Goal: Task Accomplishment & Management: Use online tool/utility

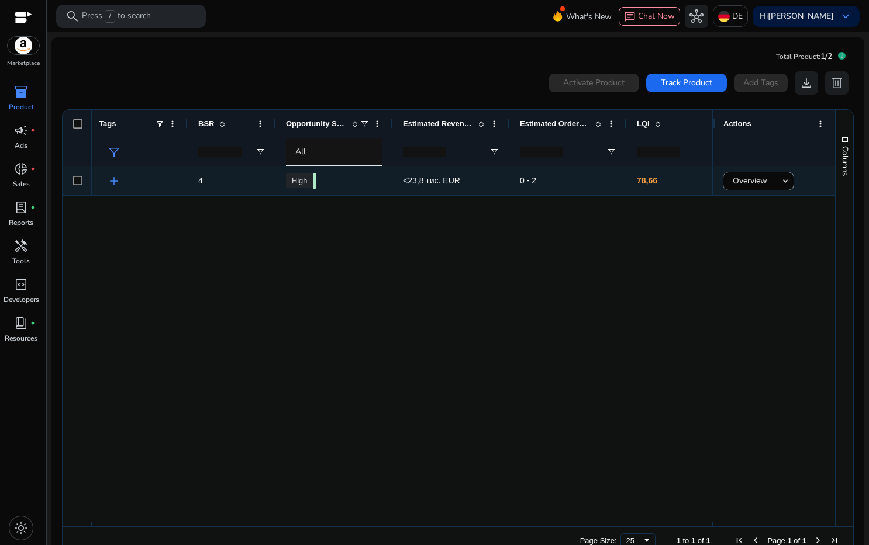
click at [434, 184] on span "<23,8 тис. EUR" at bounding box center [431, 180] width 57 height 9
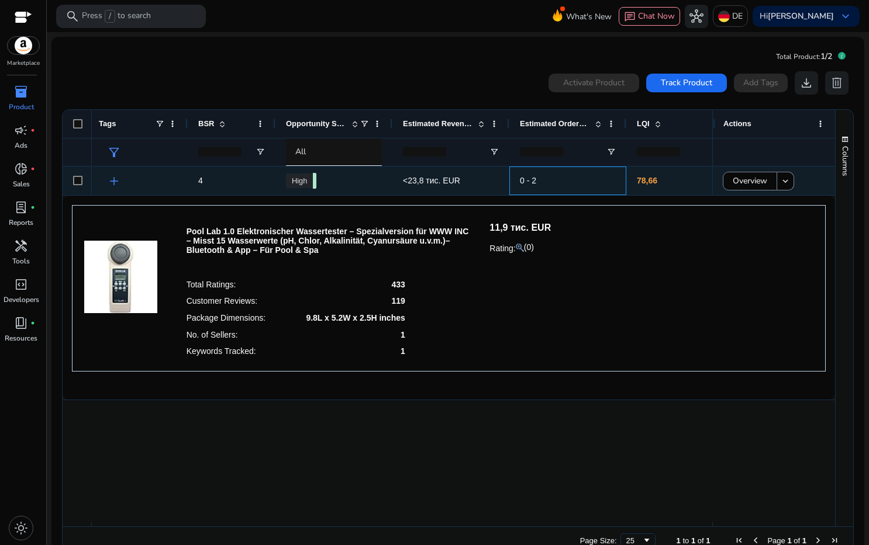
click at [562, 189] on span "0 - 2" at bounding box center [568, 181] width 96 height 24
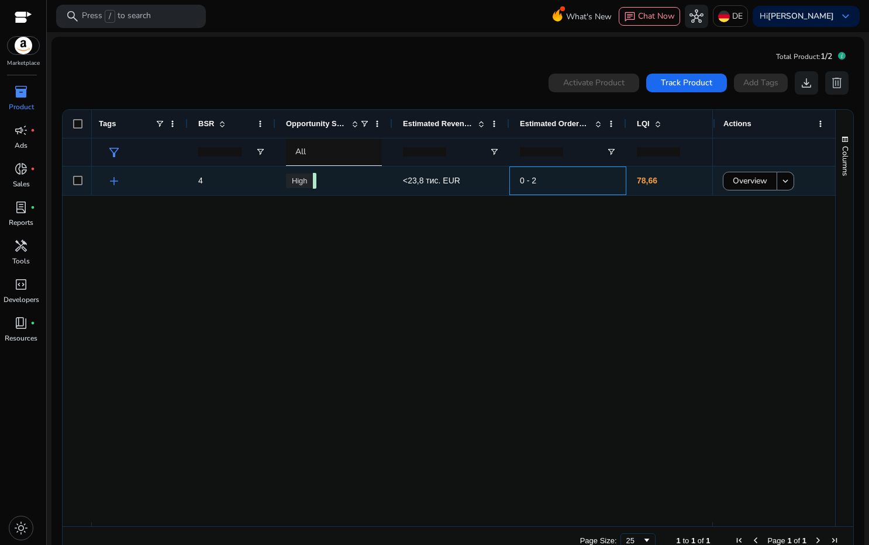
click at [558, 174] on span "0 - 2" at bounding box center [568, 181] width 96 height 24
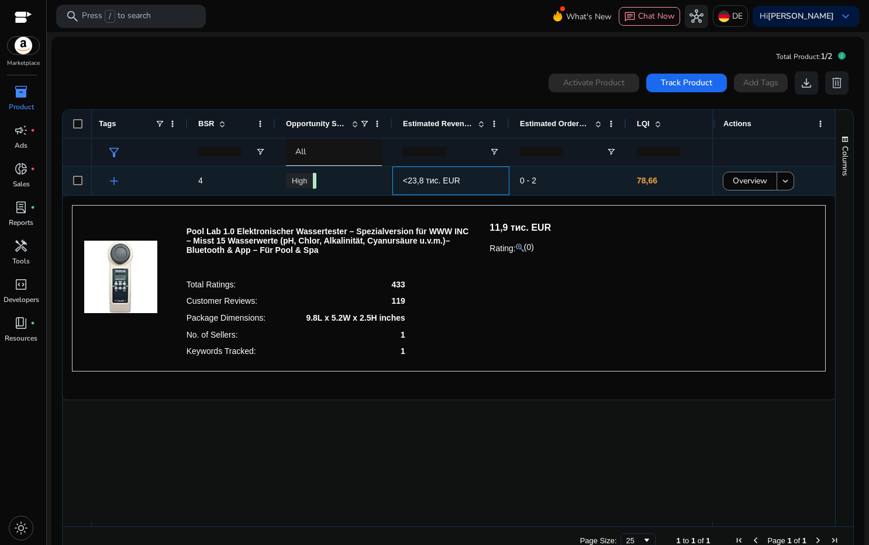
click at [473, 184] on span "<23,8 тис. EUR" at bounding box center [451, 181] width 96 height 24
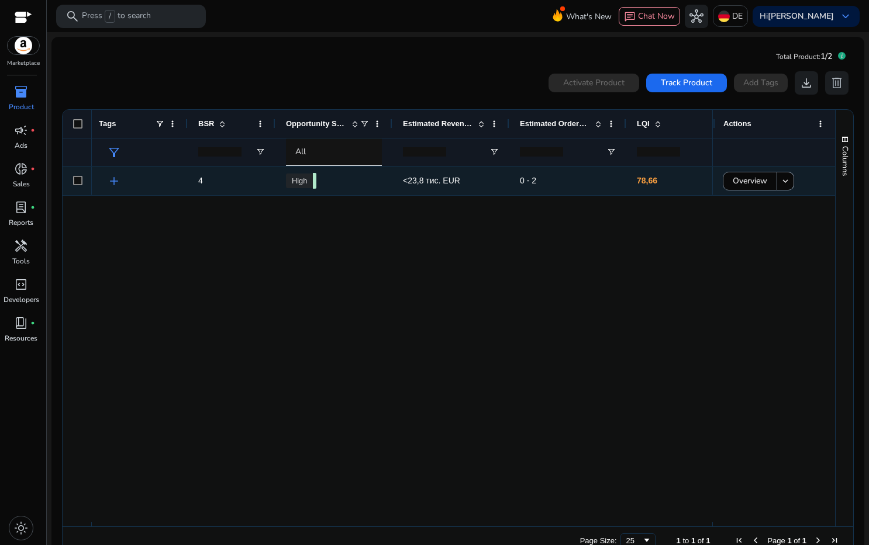
click at [585, 188] on span "0 - 2" at bounding box center [568, 181] width 96 height 24
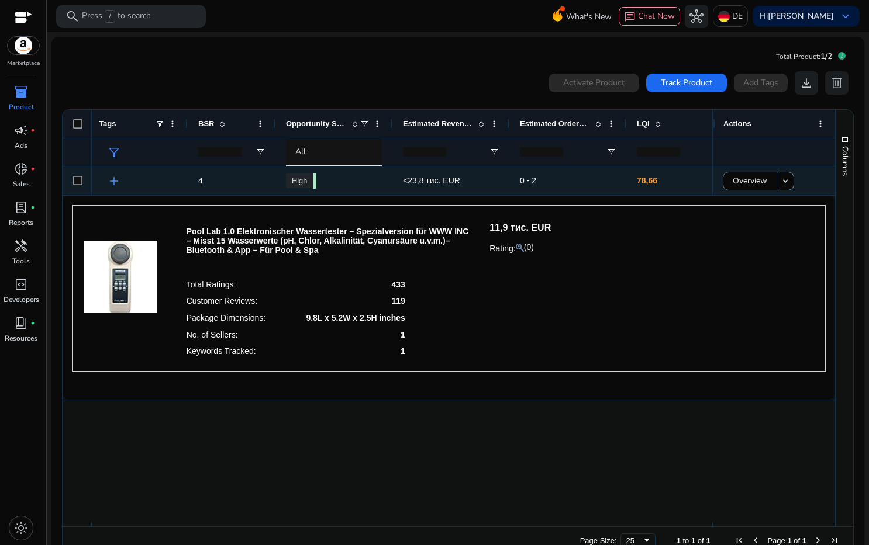
click at [452, 186] on span "<23,8 тис. EUR" at bounding box center [451, 181] width 96 height 24
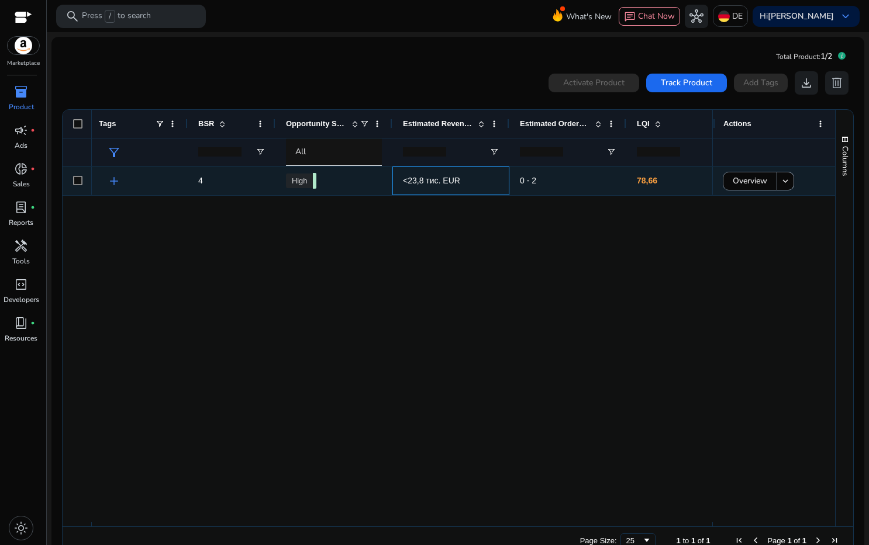
click at [471, 181] on span "<23,8 тис. EUR" at bounding box center [451, 181] width 96 height 24
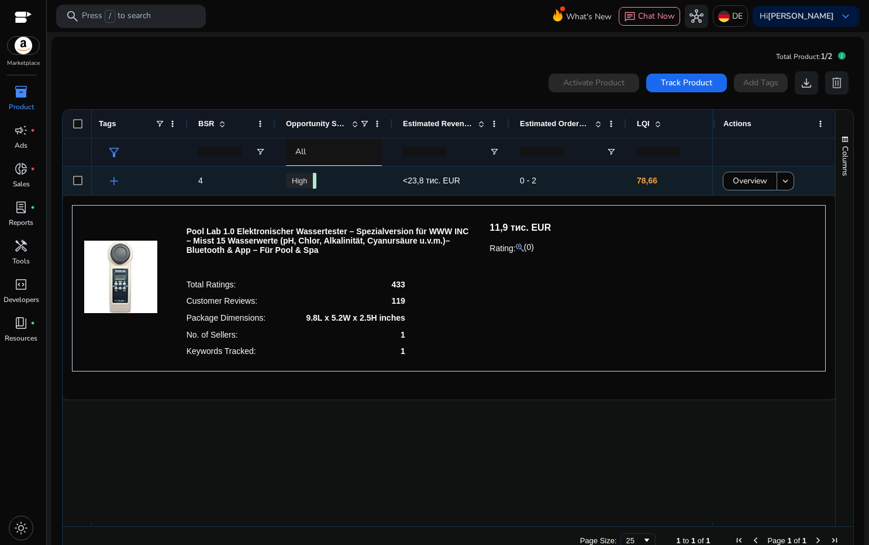
click at [209, 181] on span "4" at bounding box center [231, 181] width 67 height 24
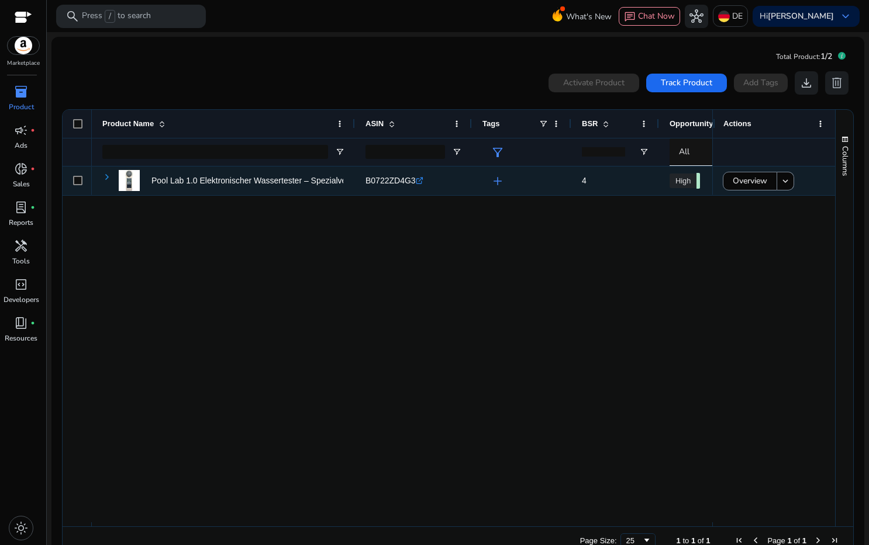
click at [110, 179] on span at bounding box center [106, 176] width 9 height 9
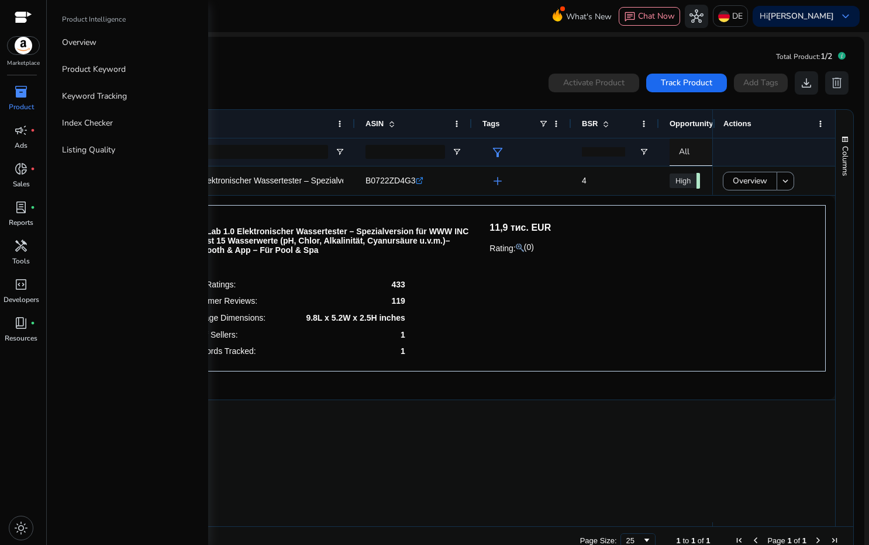
click at [20, 107] on p "Product" at bounding box center [21, 107] width 25 height 11
click at [113, 96] on p "Keyword Tracking" at bounding box center [94, 96] width 65 height 12
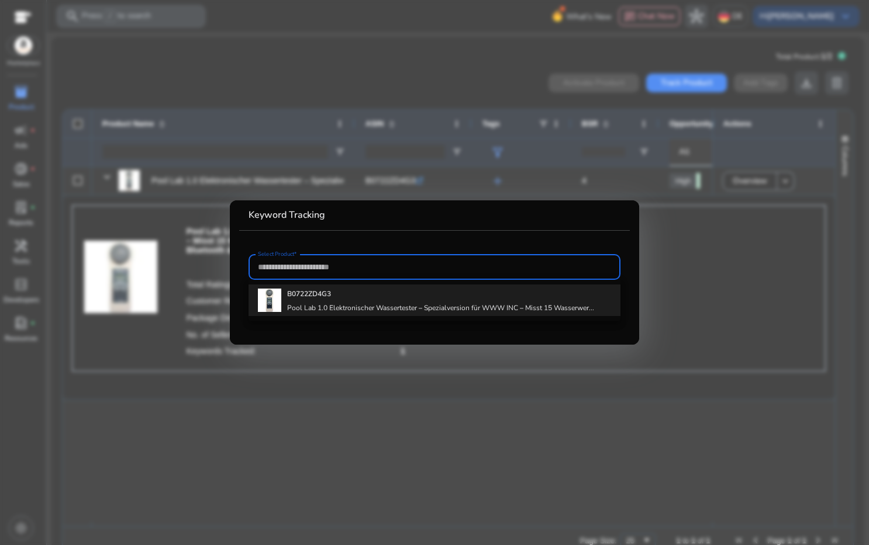
click at [409, 301] on div "B0722ZD4G3 Pool Lab 1.0 Elektronischer Wassertester – Spezialversion für WWW IN…" at bounding box center [440, 301] width 307 height 32
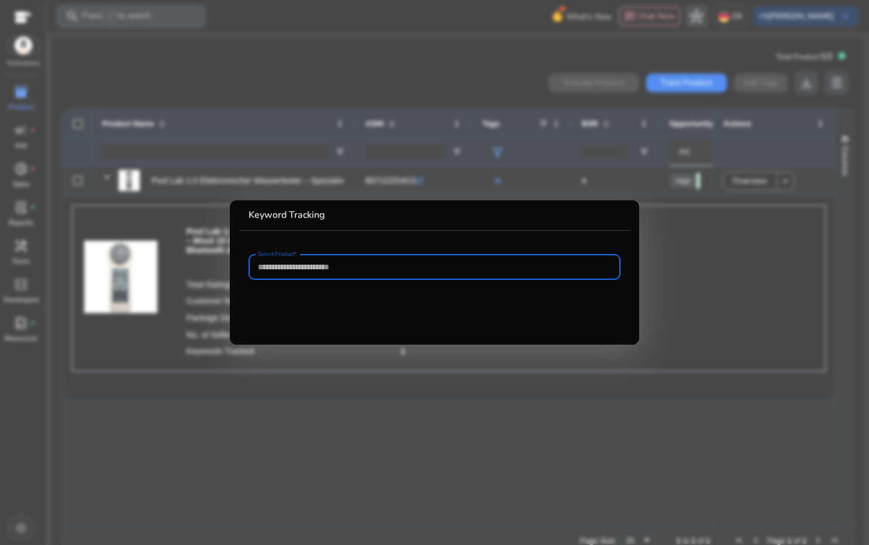
type input "**********"
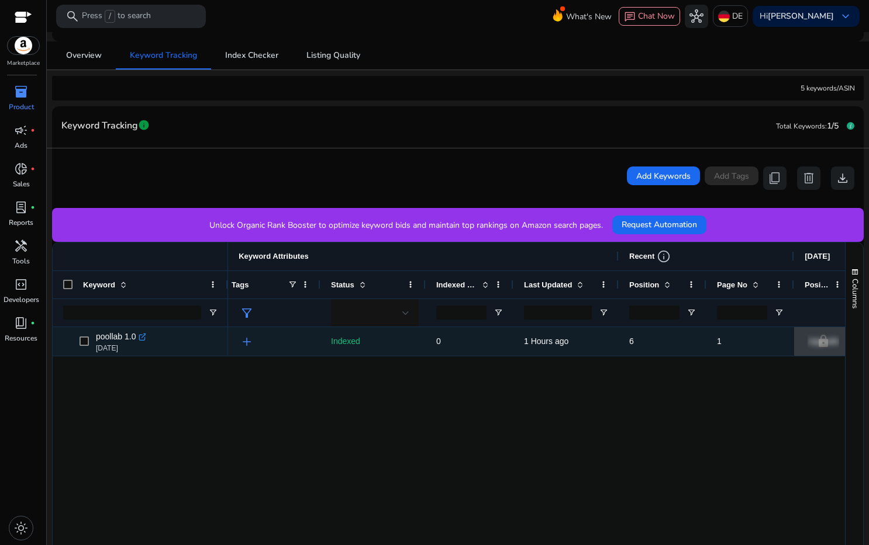
click at [248, 342] on span "add" at bounding box center [247, 342] width 14 height 14
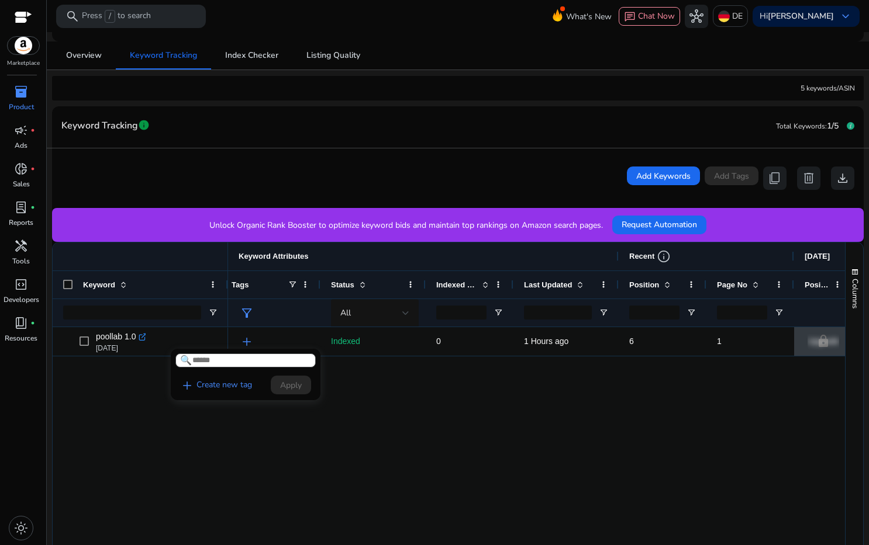
click at [430, 419] on div at bounding box center [434, 272] width 869 height 545
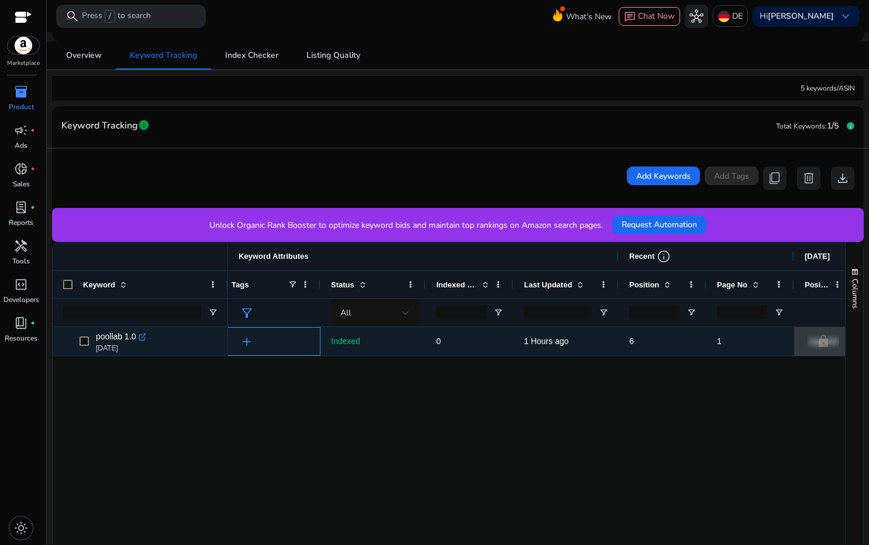
click at [247, 342] on span "add" at bounding box center [247, 342] width 14 height 14
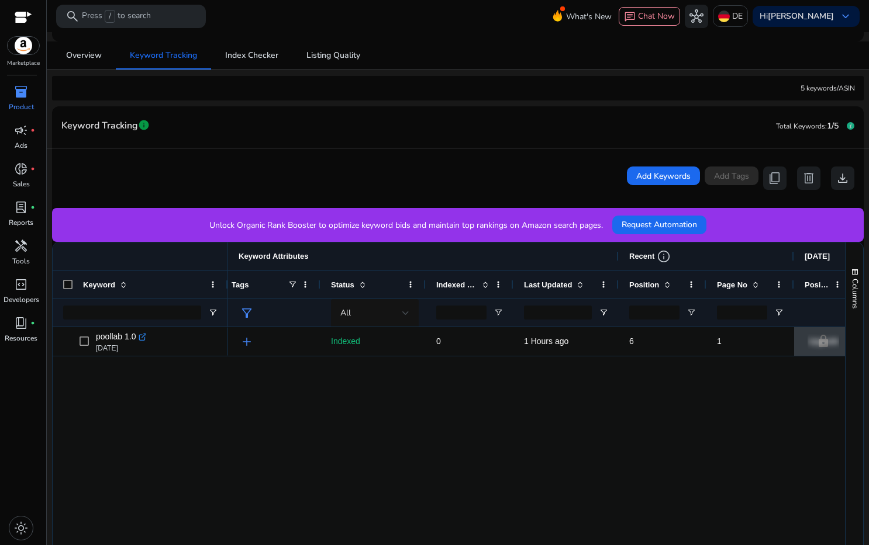
click at [247, 342] on div at bounding box center [434, 272] width 869 height 545
click at [151, 312] on input "Keyword Filter Input" at bounding box center [132, 313] width 138 height 14
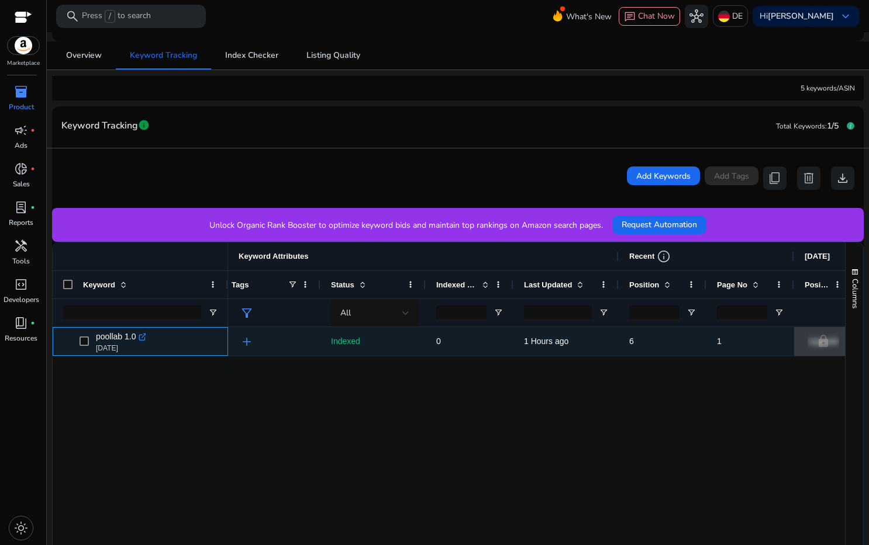
click at [186, 349] on span "poollab 1.0 .st0{fill:#2c8af8} [DATE]" at bounding box center [148, 342] width 138 height 24
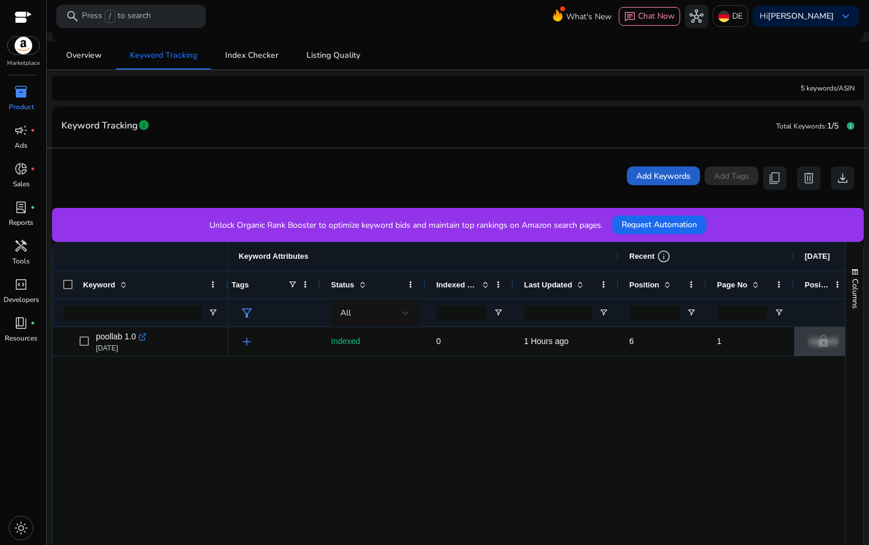
click at [667, 184] on span at bounding box center [663, 176] width 73 height 28
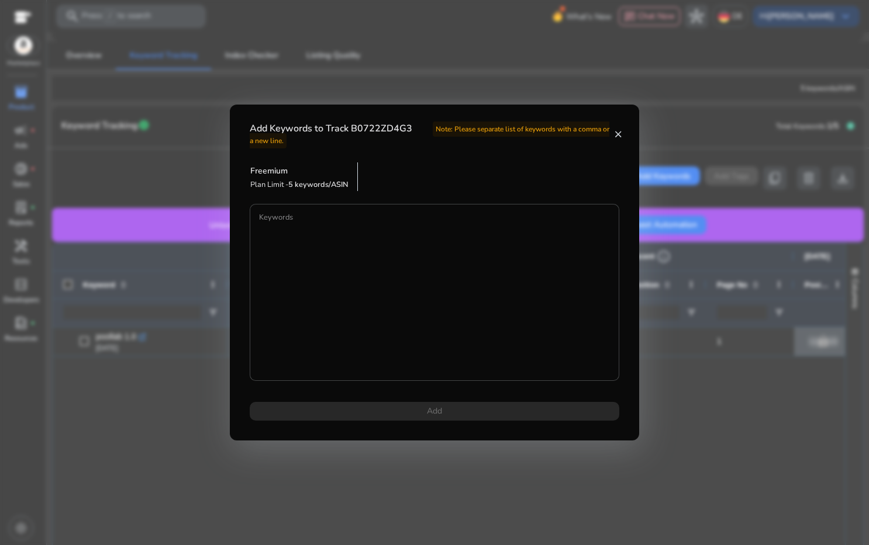
click at [618, 136] on mat-icon "close" at bounding box center [617, 134] width 9 height 11
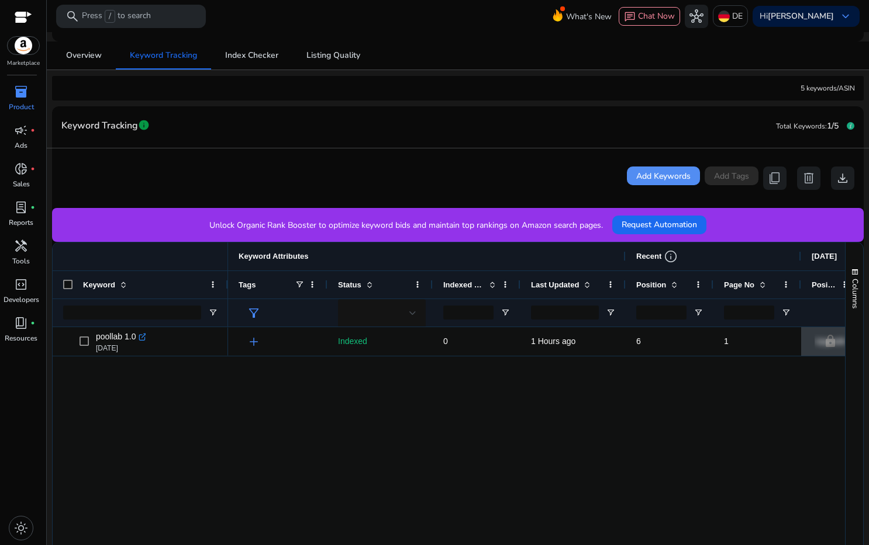
click at [506, 396] on div "lock Upgrade lock Upgrade lock Upgrade 1 6 1 Hours ago 0 Indexed add" at bounding box center [536, 493] width 617 height 333
